Goal: Transaction & Acquisition: Purchase product/service

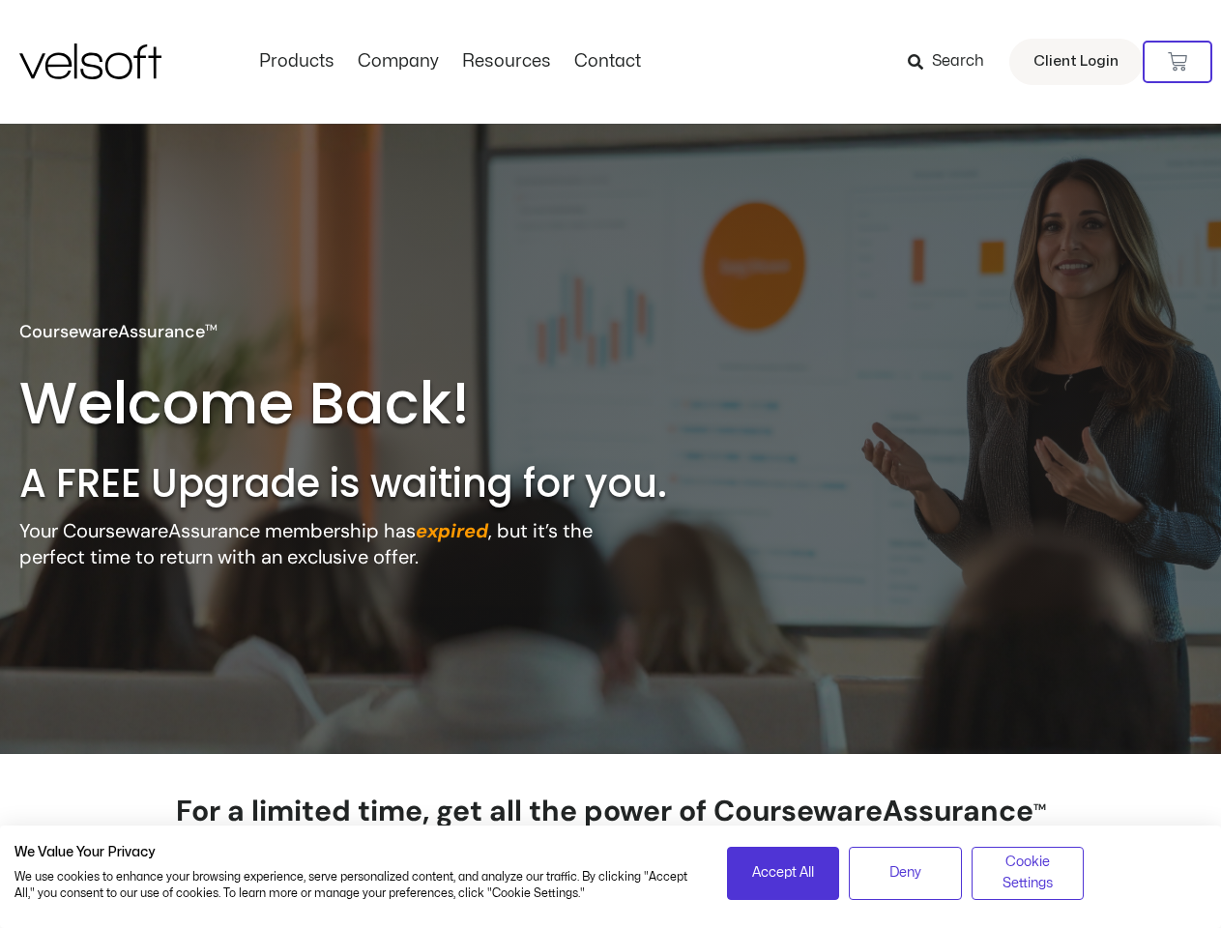
click at [610, 464] on h2 "A FREE Upgrade is waiting for you." at bounding box center [383, 483] width 729 height 50
click at [1178, 62] on icon at bounding box center [1177, 61] width 19 height 19
click at [783, 873] on span "Accept All" at bounding box center [783, 873] width 62 height 21
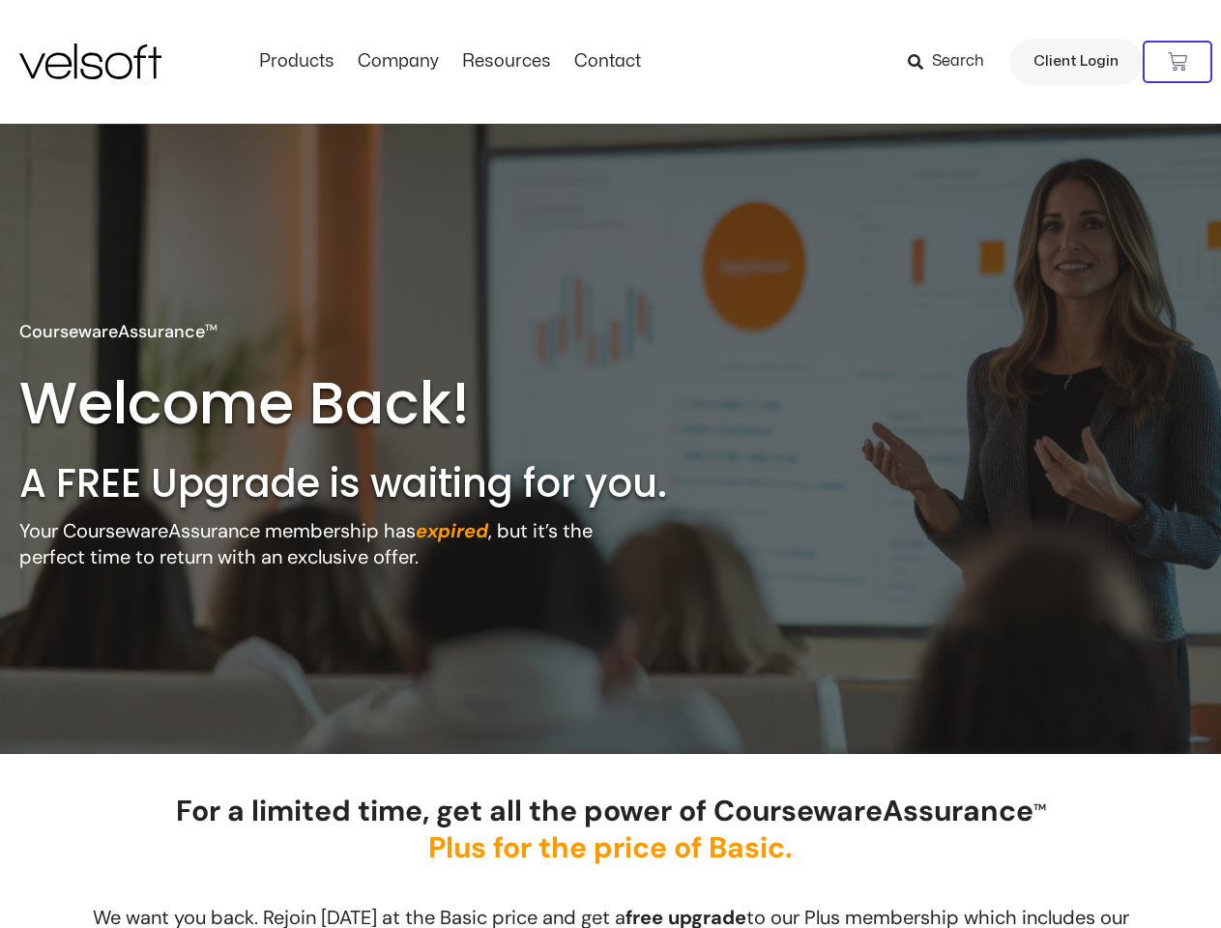
click at [905, 873] on div "For a limited time, get all the power of CoursewareAssurance TM Plus for the pr…" at bounding box center [611, 844] width 986 height 103
